Goal: Find specific fact: Find specific fact

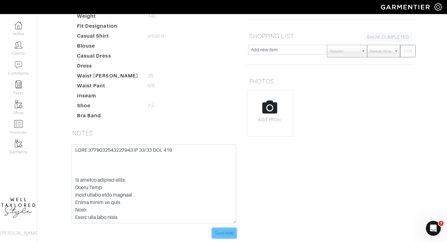
click at [221, 230] on input "Save Note" at bounding box center [224, 233] width 24 height 10
click at [24, 48] on link "Clients" at bounding box center [18, 49] width 37 height 20
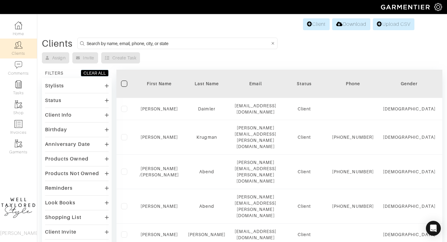
click at [135, 42] on input at bounding box center [179, 43] width 184 height 8
type input "anne"
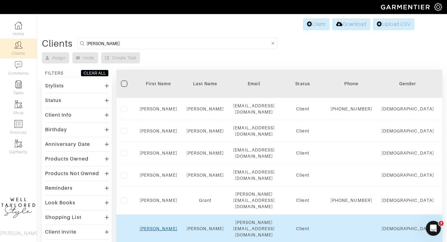
click at [161, 226] on link "ANNE" at bounding box center [159, 228] width 38 height 5
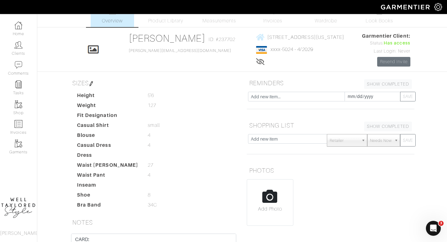
scroll to position [13, 0]
click at [267, 37] on span "180 MONTAGUE ST - APT 15F BROOKLYN, New York - 11201" at bounding box center [305, 37] width 77 height 6
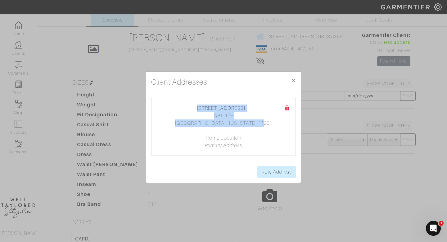
drag, startPoint x: 263, startPoint y: 124, endPoint x: 196, endPoint y: 103, distance: 70.5
click at [196, 103] on div "180 MONTAGUE ST APT 15F BROOKLYN, New York 11201 Home Location Primary Address" at bounding box center [224, 126] width 144 height 57
copy center "180 MONTAGUE ST APT 15F BROOKLYN, New York 11201"
click at [292, 85] on button "× Close" at bounding box center [293, 79] width 15 height 17
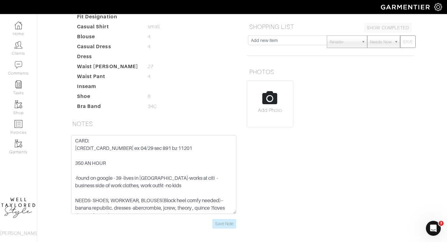
scroll to position [121, 0]
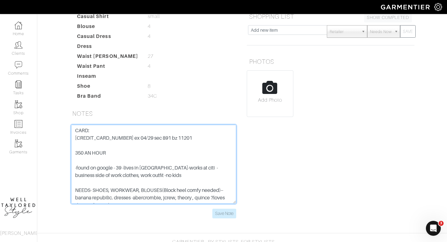
drag, startPoint x: 124, startPoint y: 138, endPoint x: 75, endPoint y: 139, distance: 48.8
click at [75, 139] on textarea "CARD: 4147 2026 7180 5024 ex 04/29 sec 891 bz 11201 350 AN HOUR -found on googl…" at bounding box center [153, 164] width 165 height 79
